Goal: Transaction & Acquisition: Purchase product/service

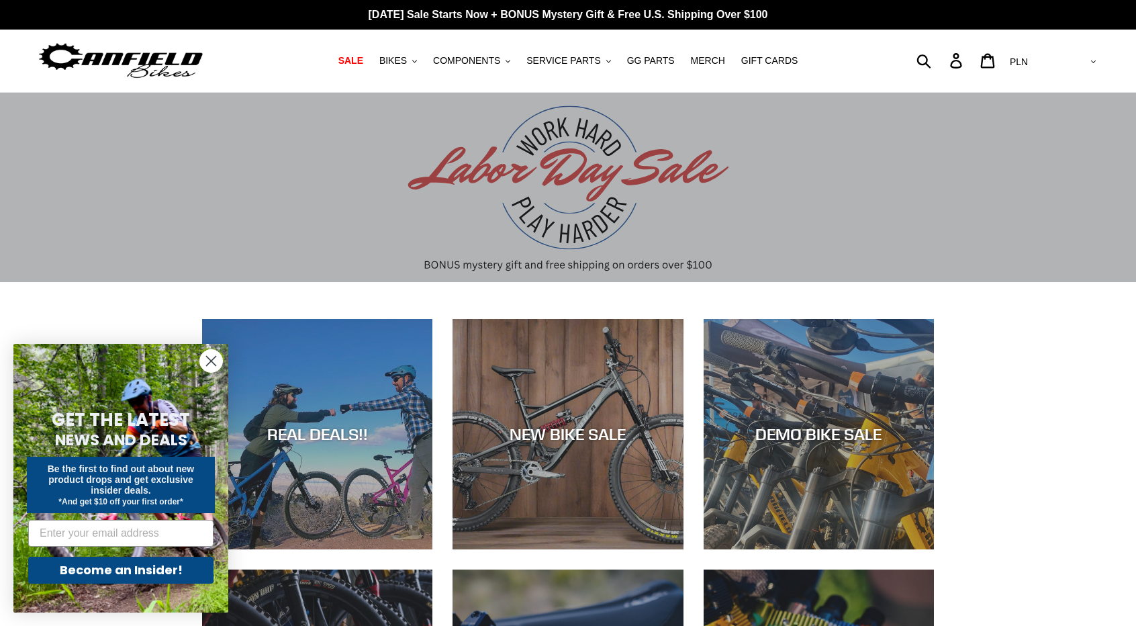
click at [200, 359] on circle "Close dialog" at bounding box center [211, 361] width 22 height 22
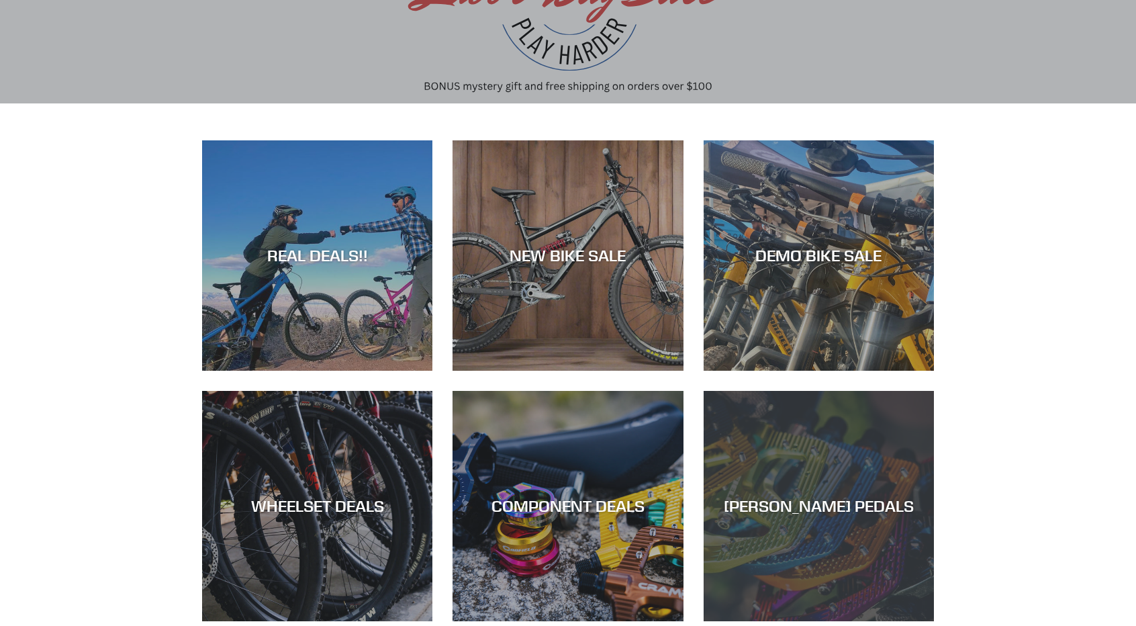
scroll to position [537, 0]
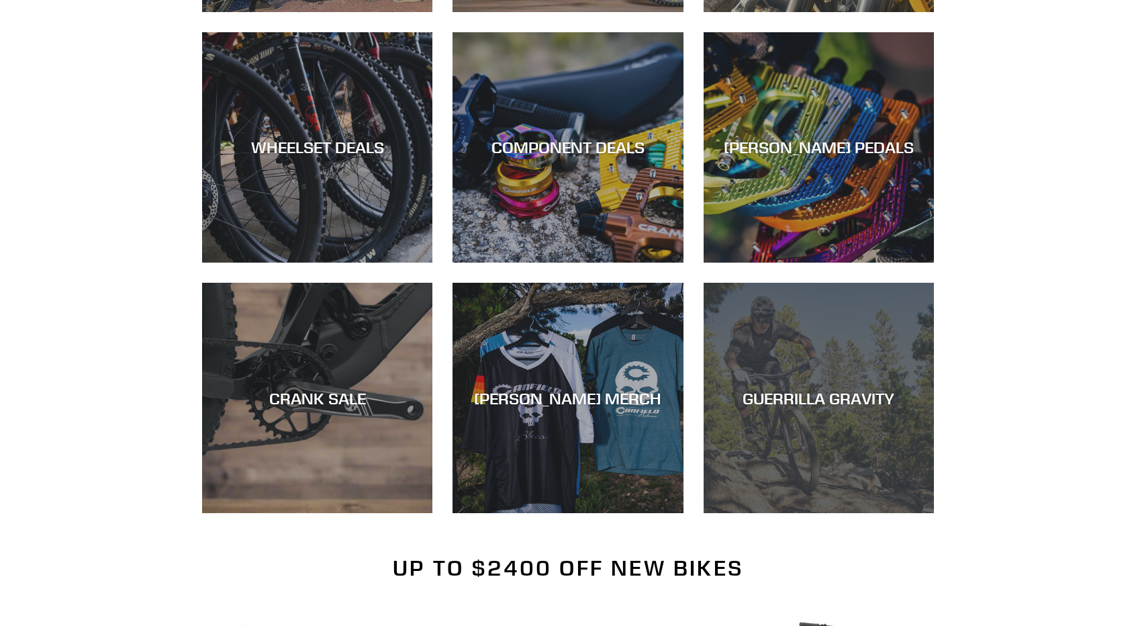
click at [890, 513] on div "GUERRILLA GRAVITY" at bounding box center [819, 513] width 230 height 0
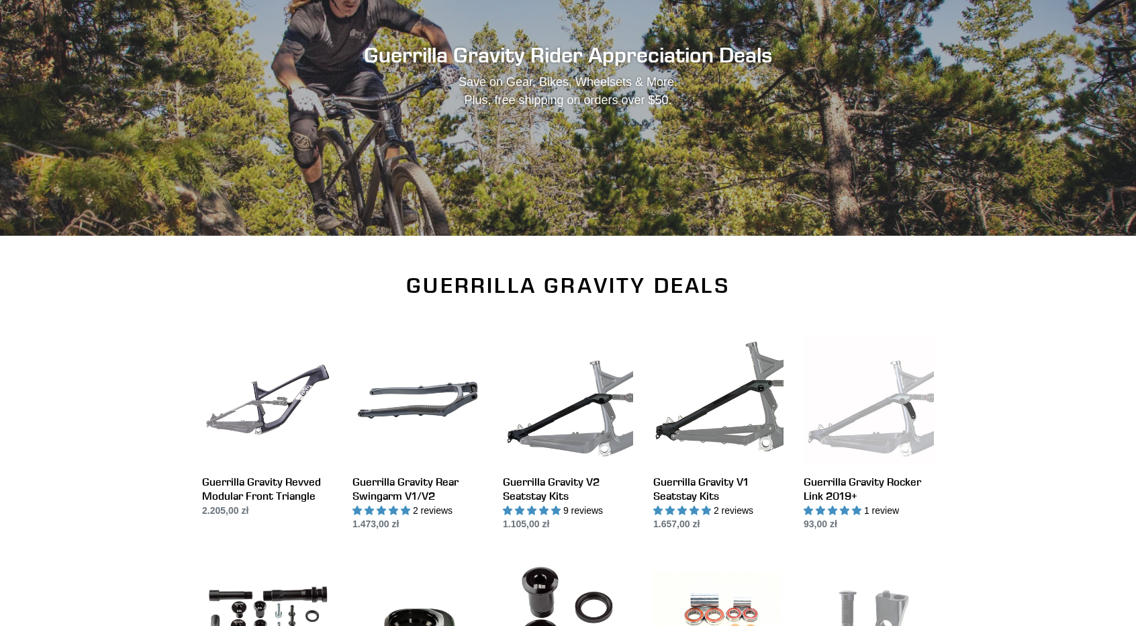
scroll to position [179, 0]
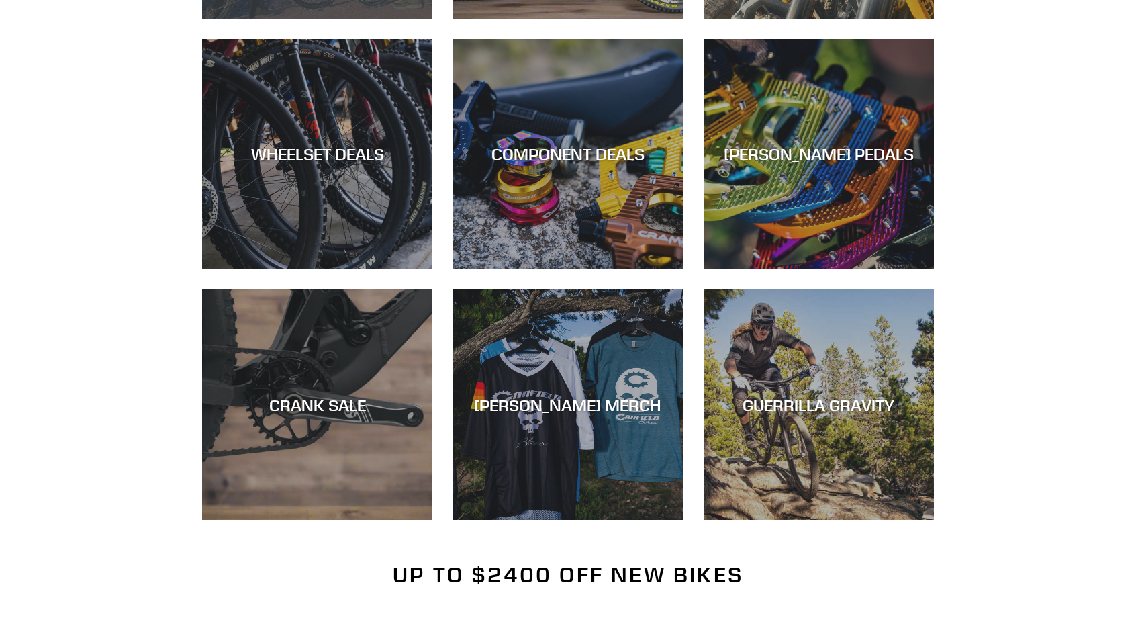
scroll to position [179, 0]
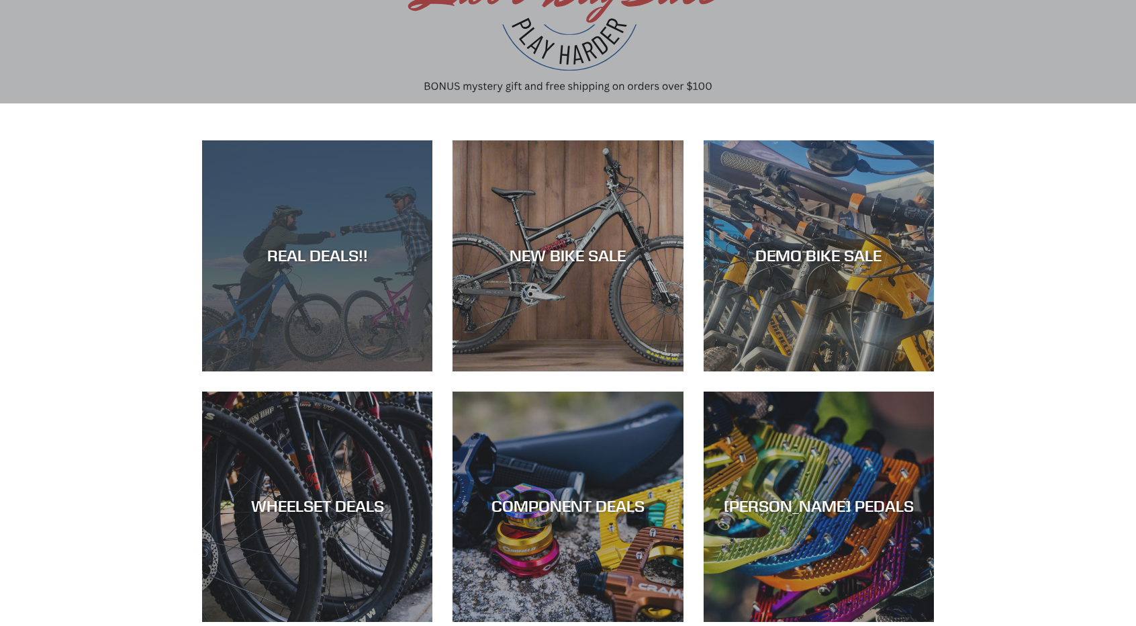
click at [310, 371] on div "REAL DEALS!!" at bounding box center [317, 371] width 230 height 0
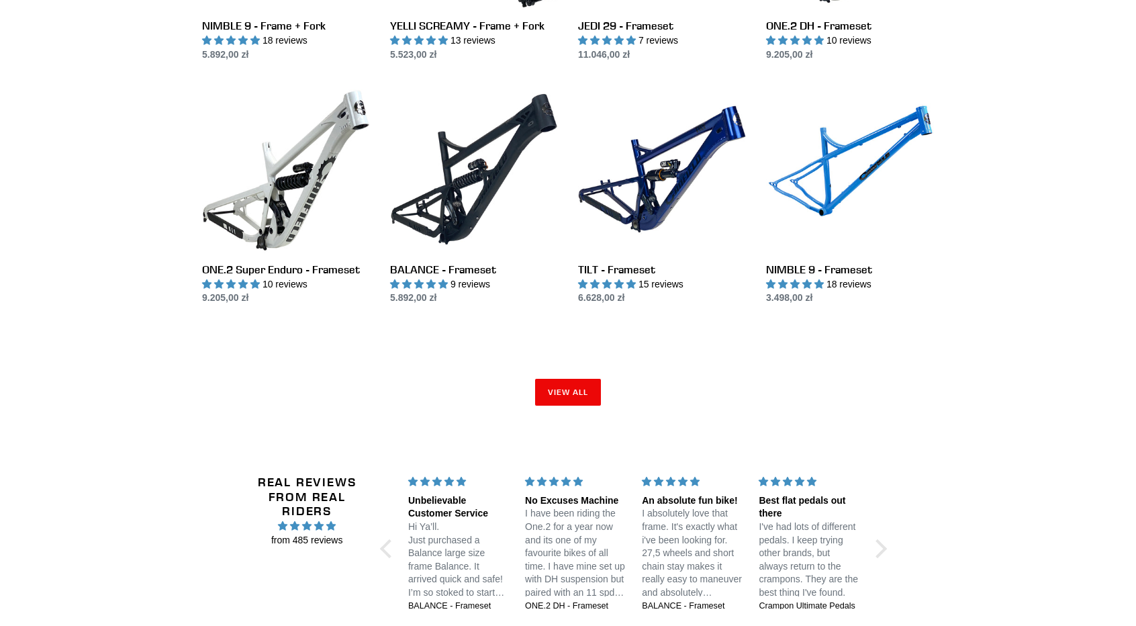
scroll to position [1969, 0]
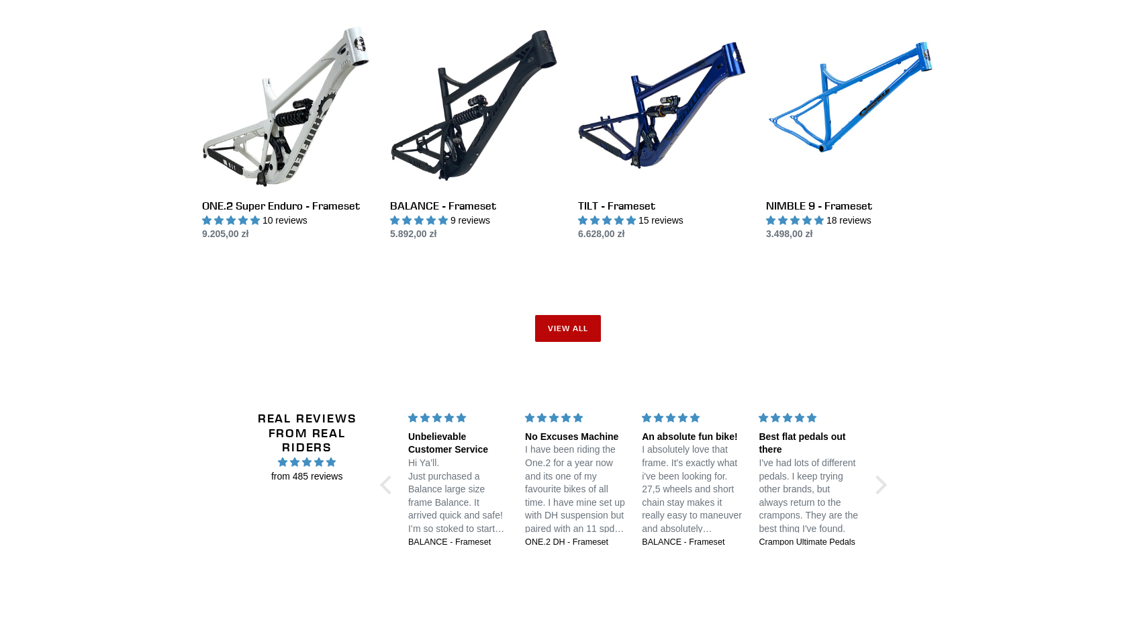
click at [575, 326] on link "View all" at bounding box center [568, 328] width 66 height 27
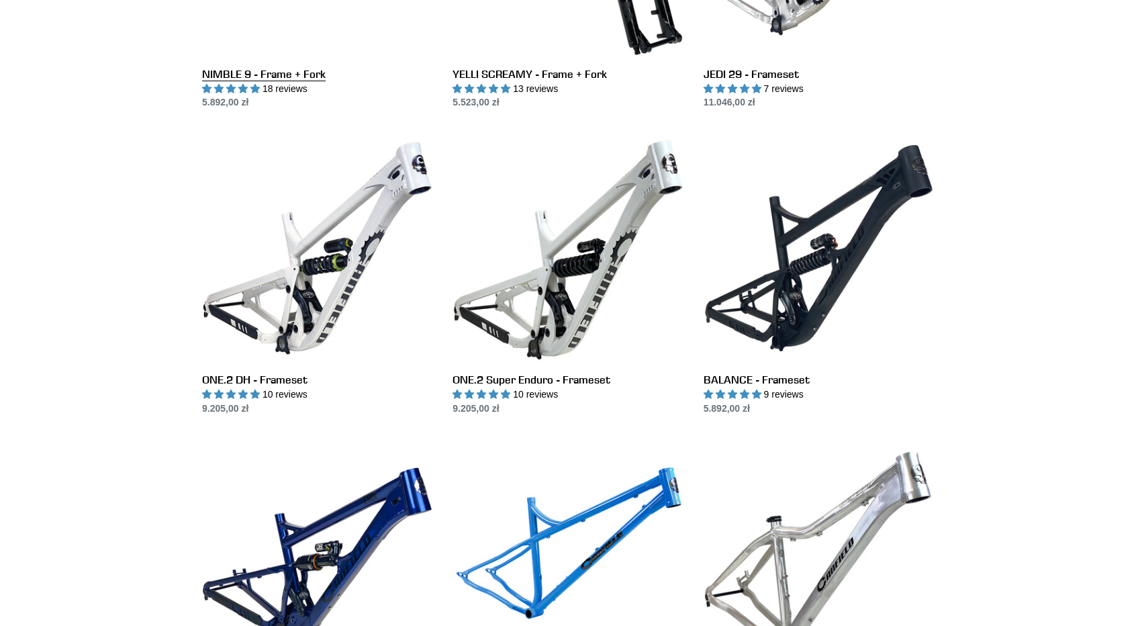
scroll to position [2149, 0]
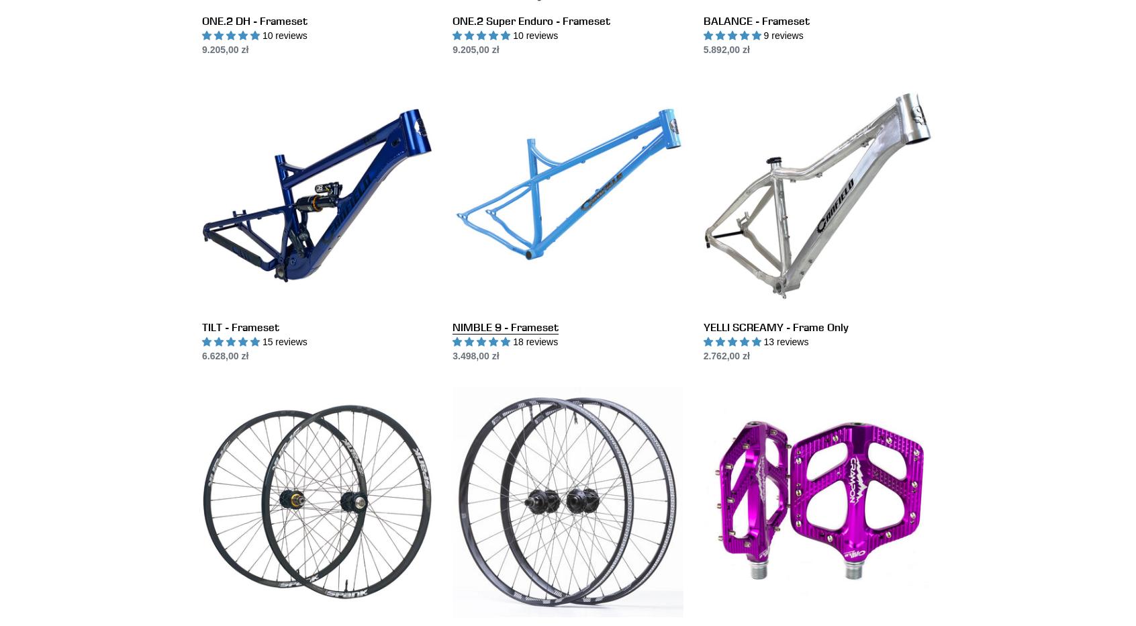
click at [559, 190] on link "NIMBLE 9 - Frameset" at bounding box center [568, 222] width 230 height 283
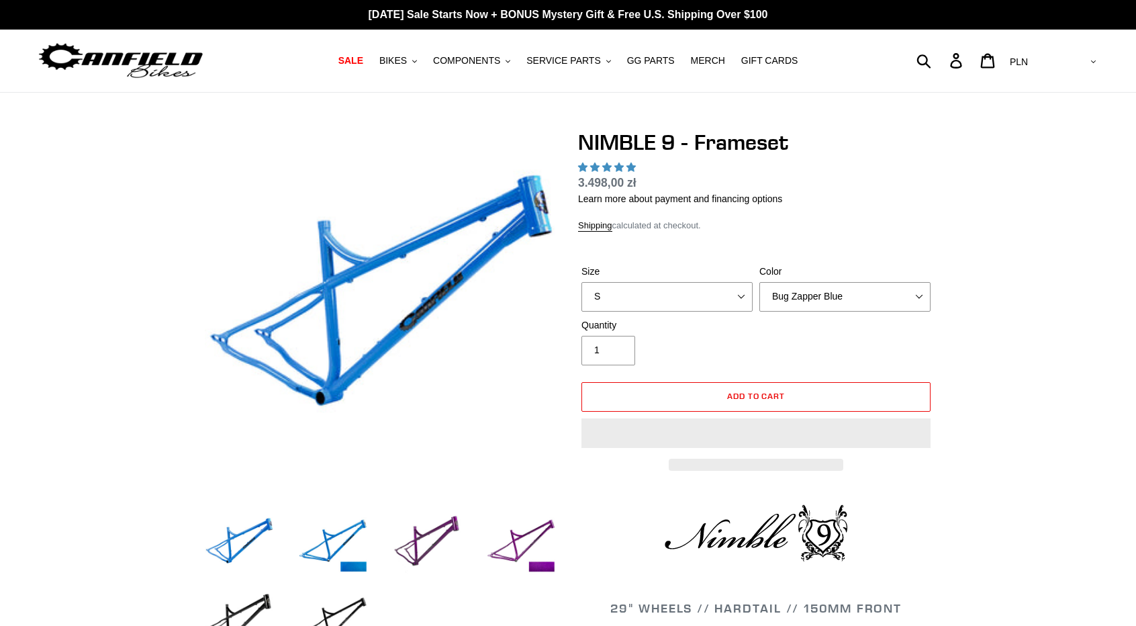
select select "highest-rating"
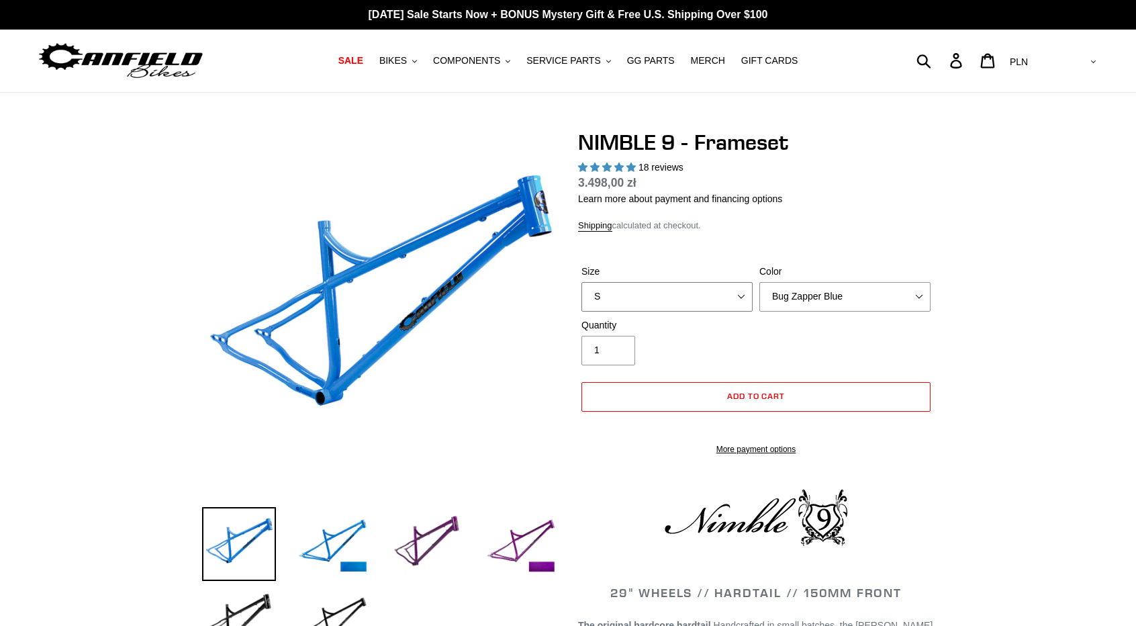
click at [696, 292] on select "S M L XL" at bounding box center [667, 297] width 171 height 30
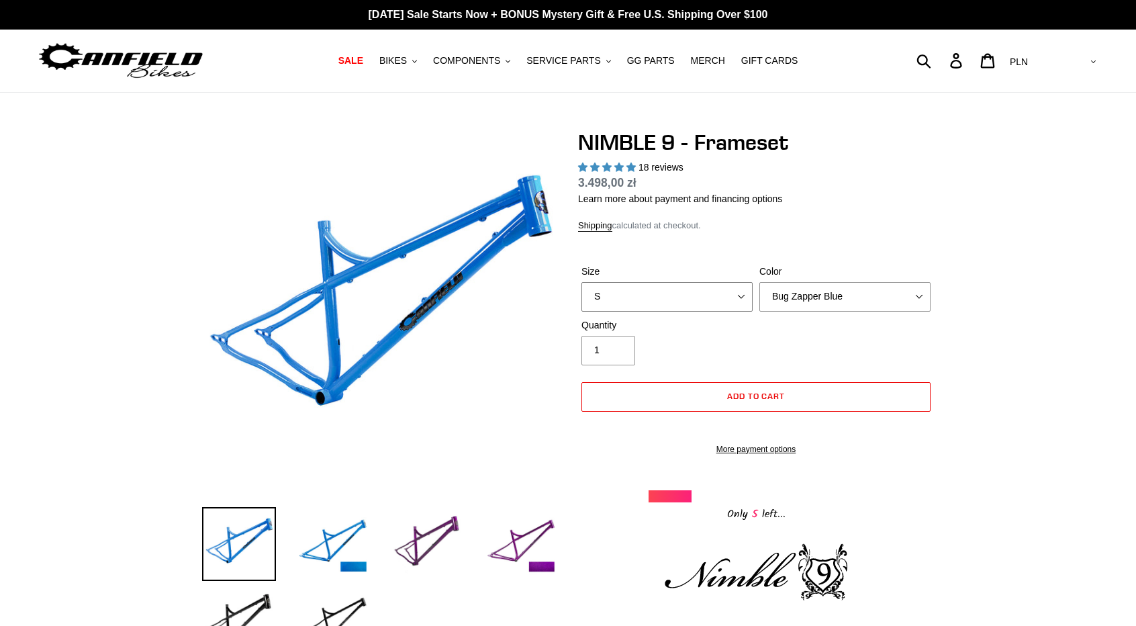
select select "XL"
click at [582, 282] on select "S M L XL" at bounding box center [667, 297] width 171 height 30
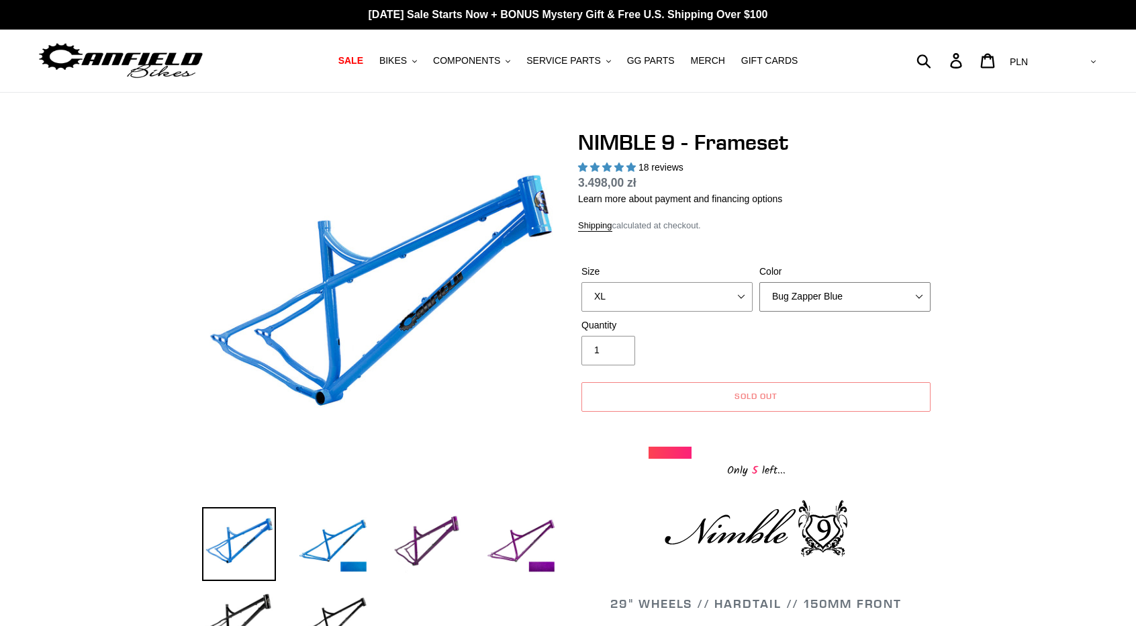
click at [819, 296] on select "Bug Zapper Blue Purple Haze -Sold Out Galaxy Black" at bounding box center [844, 297] width 171 height 30
select select "Galaxy Black"
click at [759, 282] on select "Bug Zapper Blue Purple Haze -Sold Out Galaxy Black" at bounding box center [844, 297] width 171 height 30
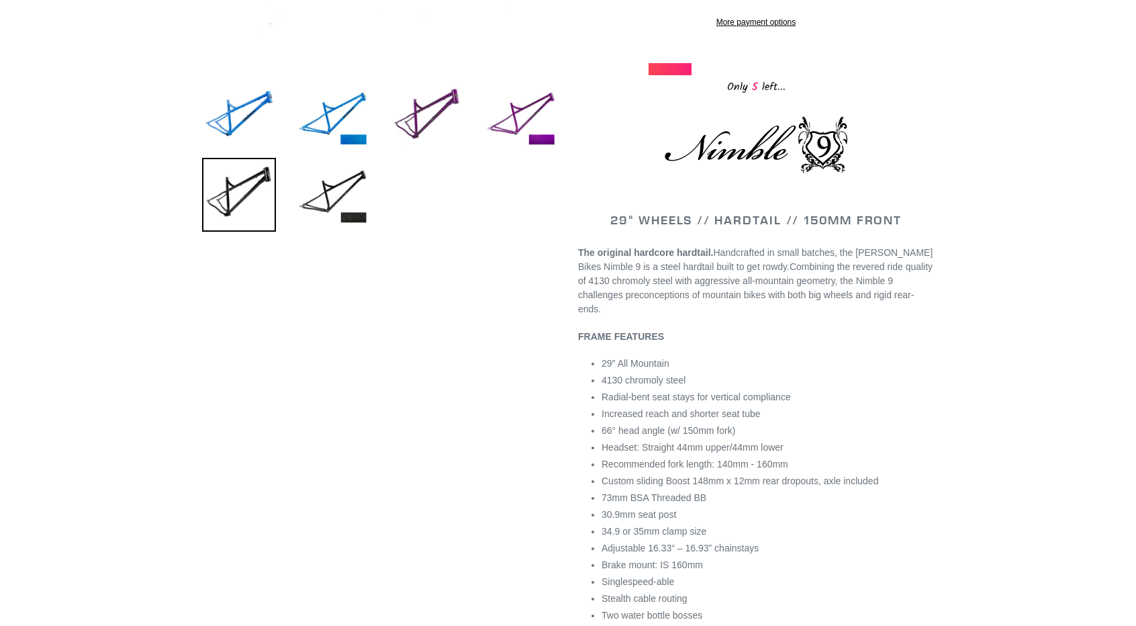
scroll to position [537, 0]
